Goal: Transaction & Acquisition: Book appointment/travel/reservation

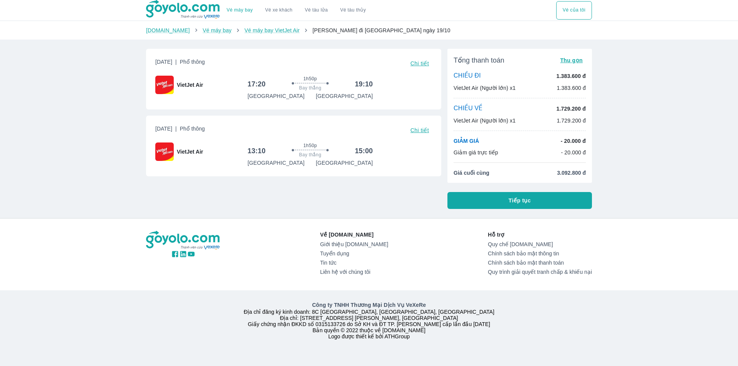
click at [96, 151] on div "Vé máy bay Vé xe khách Vé tàu lửa Vé tàu thủy Vé của tôi [DOMAIN_NAME] Vé máy b…" at bounding box center [369, 183] width 738 height 366
click at [529, 207] on button "Tiếp tục" at bounding box center [520, 200] width 145 height 17
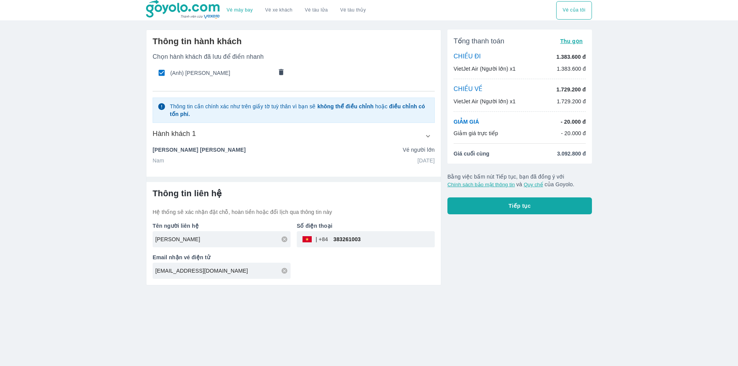
drag, startPoint x: 505, startPoint y: 361, endPoint x: 504, endPoint y: 356, distance: 5.0
click at [505, 360] on div "Vé máy bay Vé xe khách Vé tàu lửa Vé tàu thủy Vé của tôi Thông tin hành khách C…" at bounding box center [369, 183] width 738 height 366
click at [503, 211] on button "Tiếp tục" at bounding box center [520, 206] width 145 height 17
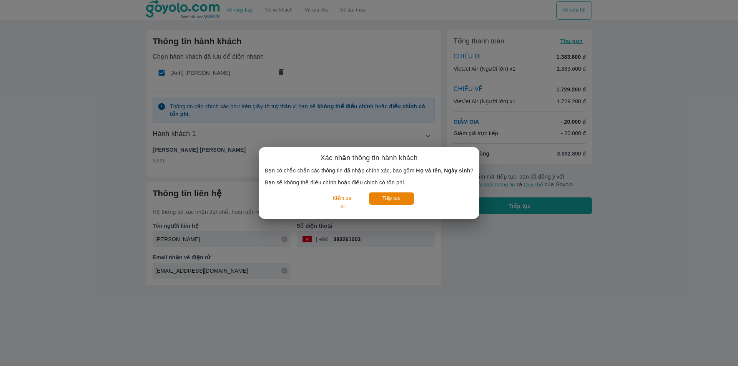
click at [445, 262] on div "Xác nhận thông tin hành khách Bạn có chắc chắn các thông tin đã nhập chính xác,…" at bounding box center [369, 183] width 738 height 366
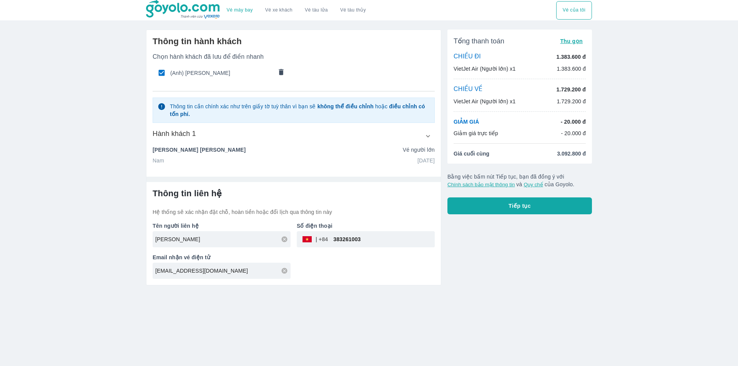
click at [506, 210] on button "Tiếp tục" at bounding box center [520, 206] width 145 height 17
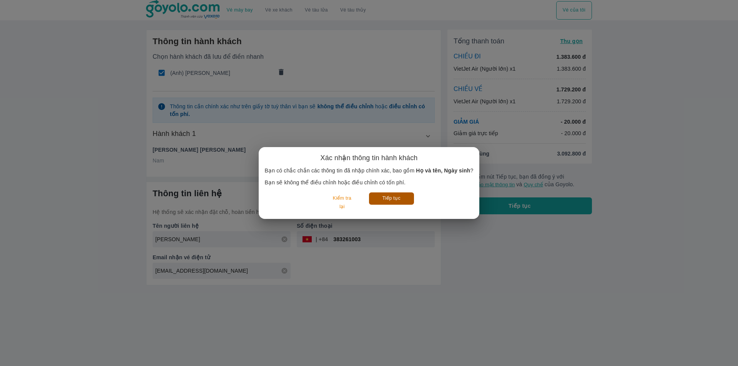
click at [399, 202] on button "Tiếp tục" at bounding box center [391, 199] width 45 height 12
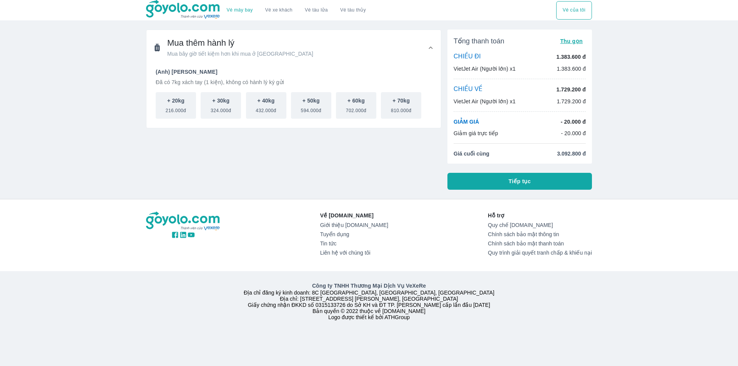
click at [480, 188] on button "Tiếp tục" at bounding box center [520, 181] width 145 height 17
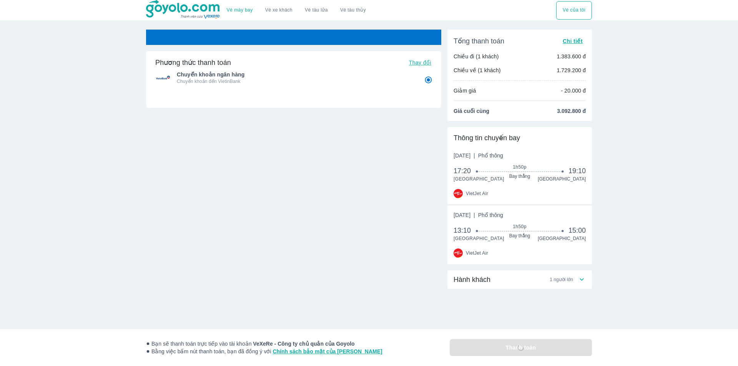
radio input "false"
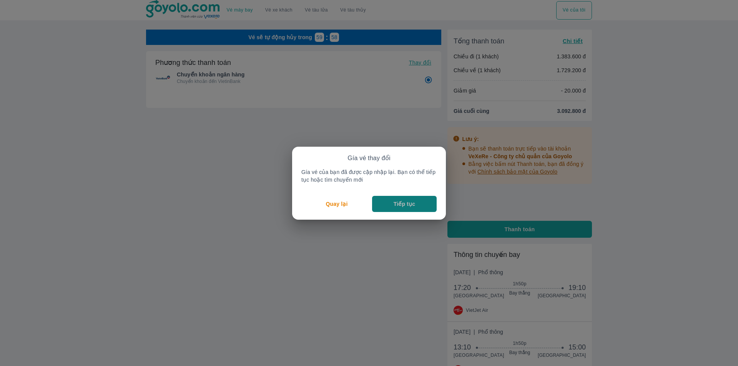
click at [399, 203] on p "Tiếp tục" at bounding box center [405, 204] width 22 height 8
radio input "false"
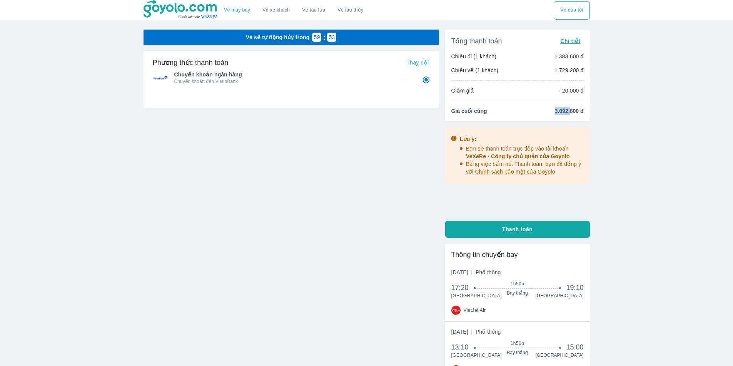
drag, startPoint x: 555, startPoint y: 110, endPoint x: 570, endPoint y: 114, distance: 15.5
click at [570, 114] on span "3.092.800 đ" at bounding box center [569, 111] width 29 height 8
click at [568, 113] on span "3.092.800 đ" at bounding box center [569, 111] width 29 height 8
click at [378, 158] on div "Vé sẽ tự động hủy trong 56 : 16 Phương thức thanh toán Thay đổi Chuyển khoản ng…" at bounding box center [290, 132] width 295 height 204
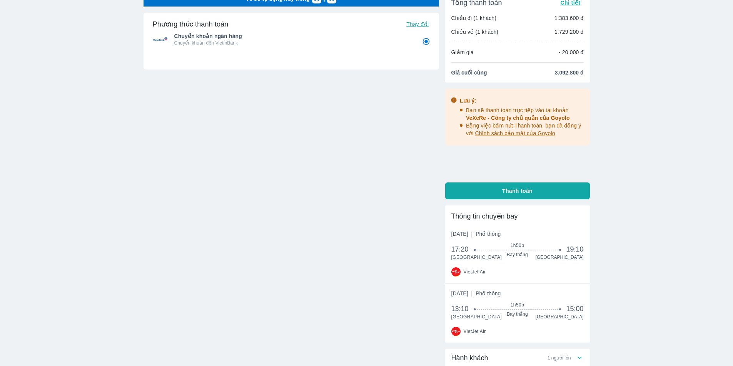
scroll to position [102, 0]
